Goal: Task Accomplishment & Management: Complete application form

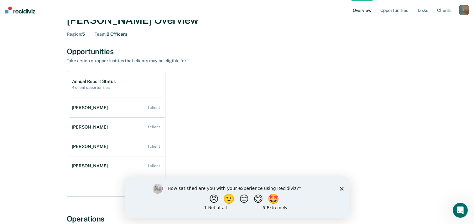
scroll to position [31, 0]
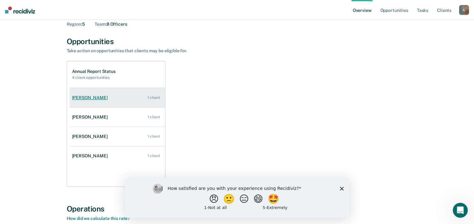
click at [157, 96] on div "1 client" at bounding box center [153, 98] width 13 height 4
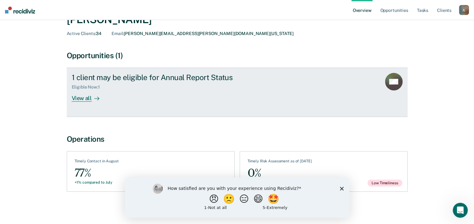
scroll to position [33, 0]
click at [89, 99] on div "View all" at bounding box center [89, 96] width 35 height 12
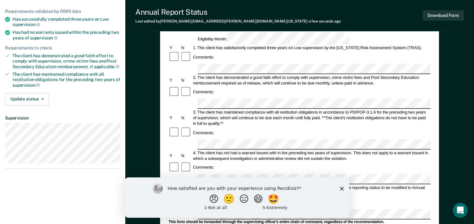
scroll to position [31, 0]
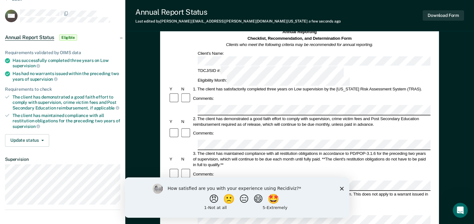
click at [77, 151] on article "MR Annual Report Status Eligible Requirements validated by OIMS data Has succes…" at bounding box center [62, 109] width 115 height 201
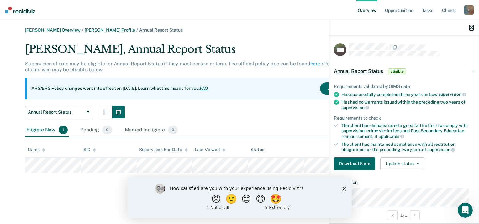
click at [471, 28] on icon "button" at bounding box center [471, 28] width 4 height 4
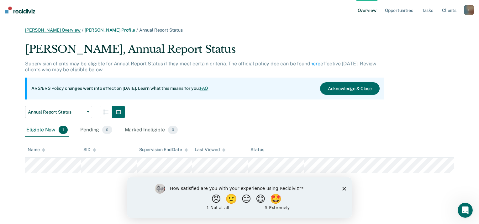
click at [35, 29] on link "[PERSON_NAME] Overview" at bounding box center [52, 30] width 55 height 5
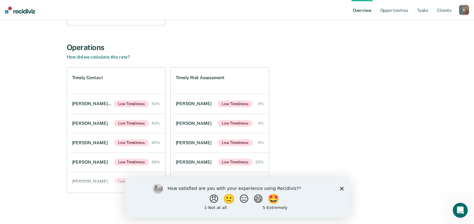
scroll to position [194, 0]
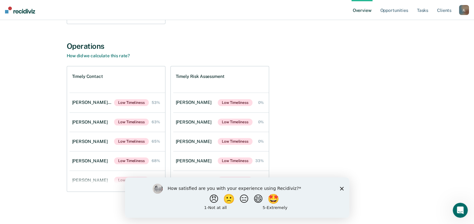
click at [339, 188] on div "How satisfied are you with your experience using Recidiviz? 😠 🙁 😑 😄 🤩 1 - Not a…" at bounding box center [237, 197] width 224 height 40
click at [342, 188] on polygon "Close survey" at bounding box center [342, 189] width 4 height 4
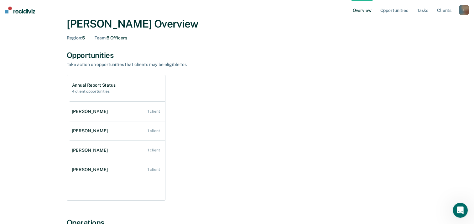
scroll to position [0, 0]
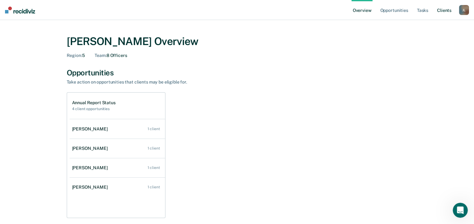
click at [442, 12] on link "Client s" at bounding box center [444, 10] width 17 height 20
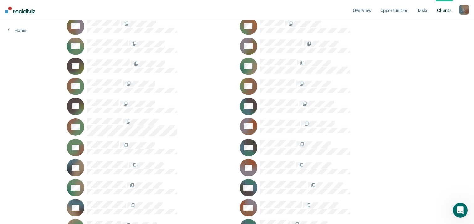
scroll to position [1911, 0]
